Goal: Information Seeking & Learning: Learn about a topic

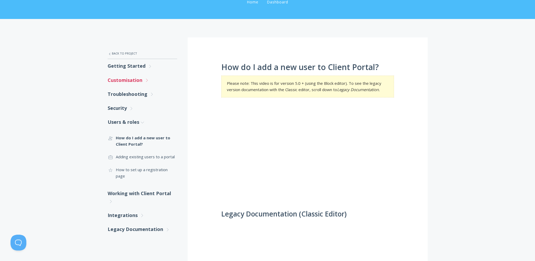
click at [139, 81] on link "Customisation .st0{fill:none;stroke:#000000;stroke-width:2;stroke-miterlimit:10…" at bounding box center [142, 80] width 69 height 14
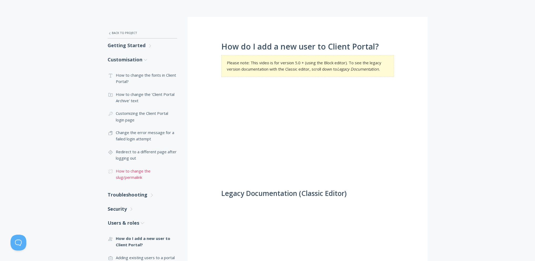
scroll to position [79, 0]
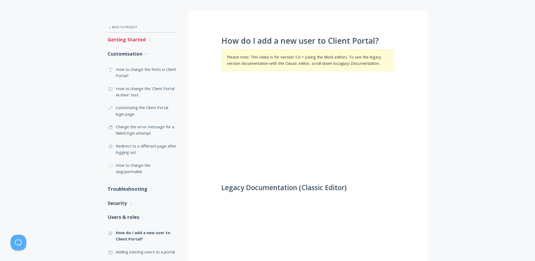
click at [131, 36] on link "Getting Started .st0{fill:none;stroke:#000000;stroke-width:2;stroke-miterlimit:…" at bounding box center [142, 40] width 69 height 14
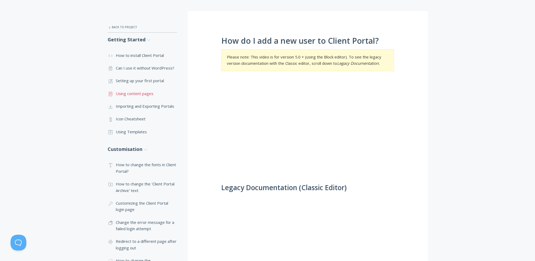
click at [148, 93] on link ".st0{fill:none;stroke:#000000;stroke-width:2;stroke-miterlimit:10;} Untitled-15…" at bounding box center [142, 93] width 69 height 13
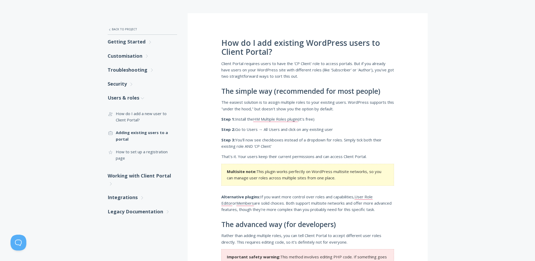
scroll to position [184, 0]
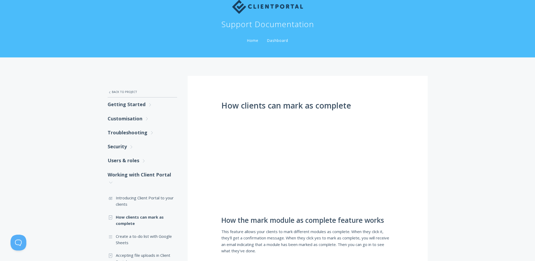
scroll to position [26, 0]
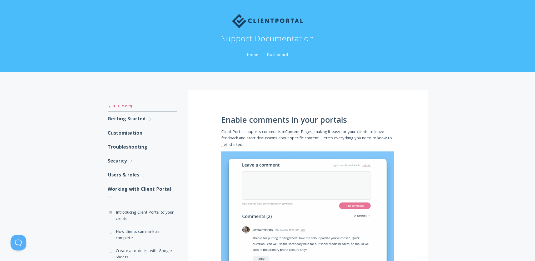
click at [132, 105] on link ".st0{fill:none;stroke:#000000;stroke-width:2;stroke-miterlimit:10;} Untitled-27…" at bounding box center [142, 106] width 69 height 11
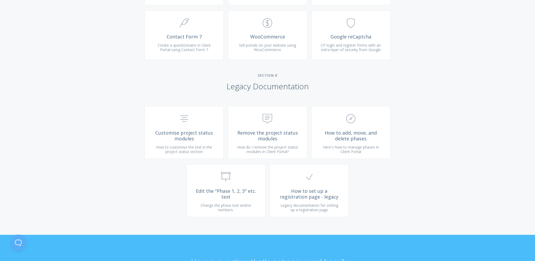
scroll to position [1280, 0]
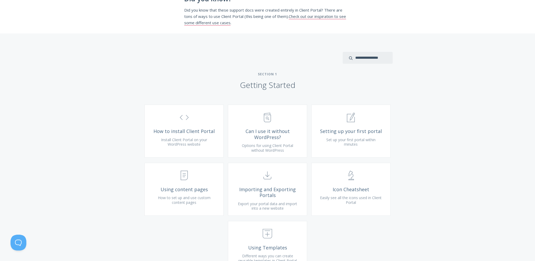
scroll to position [0, 0]
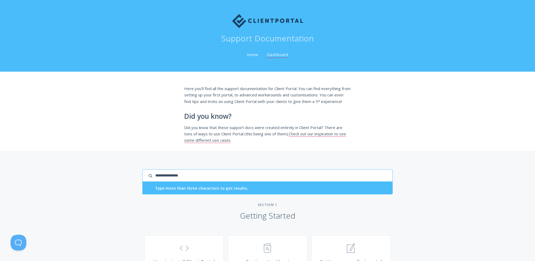
click at [373, 179] on input "search input" at bounding box center [267, 175] width 250 height 12
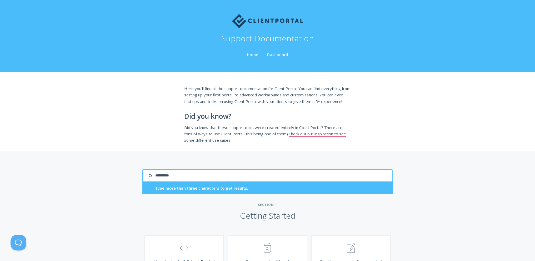
click at [382, 179] on input "**********" at bounding box center [267, 175] width 250 height 12
click at [222, 182] on input "**********" at bounding box center [267, 175] width 250 height 12
type input "*****"
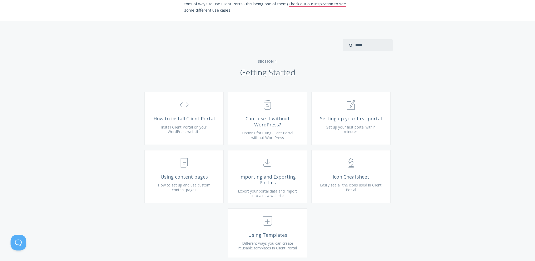
scroll to position [132, 0]
click at [362, 178] on span "Icon Cheatsheet" at bounding box center [350, 175] width 63 height 6
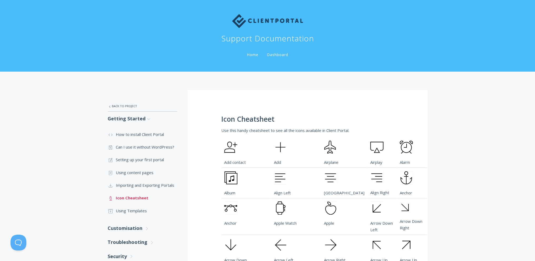
scroll to position [53, 0]
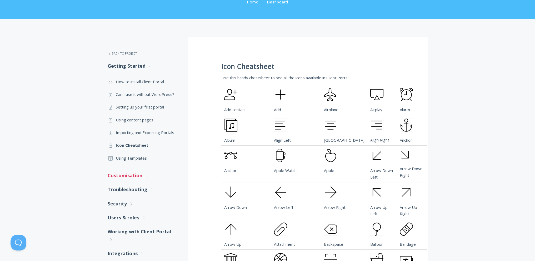
click at [128, 176] on link "Customisation .st0{fill:none;stroke:#000000;stroke-width:2;stroke-miterlimit:10…" at bounding box center [142, 175] width 69 height 14
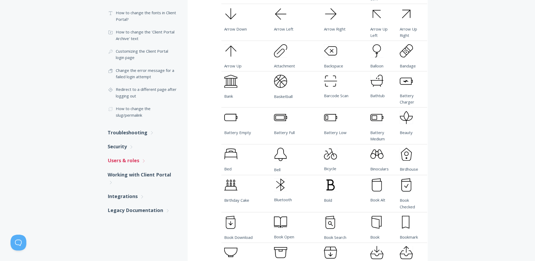
scroll to position [237, 0]
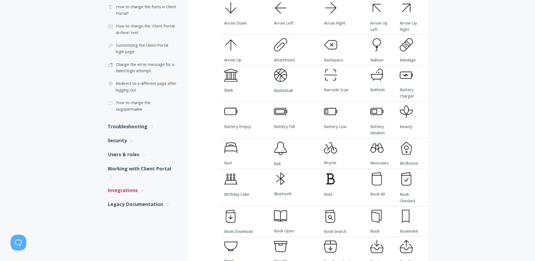
click at [123, 194] on link "Integrations .st0{fill:none;stroke:#000000;stroke-width:2;stroke-miterlimit:10;…" at bounding box center [142, 190] width 69 height 14
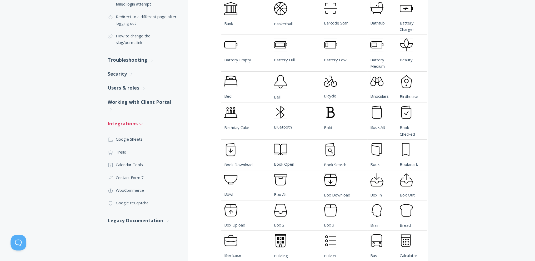
scroll to position [316, 0]
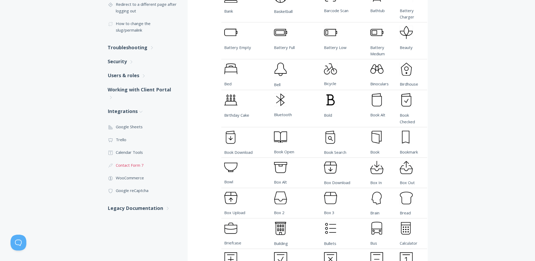
click at [131, 166] on link ".cls-1{fill:none;stroke:#000;stroke-miterlimit:10;stroke-width:2px;} 3. Communi…" at bounding box center [142, 165] width 69 height 13
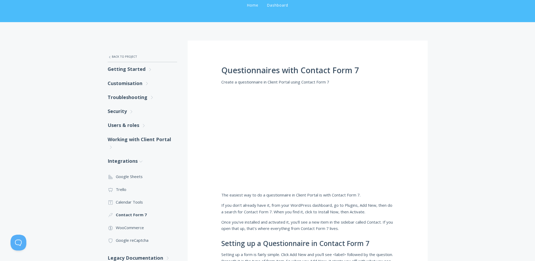
scroll to position [53, 0]
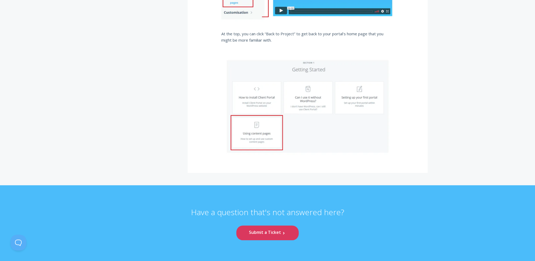
scroll to position [974, 0]
